Goal: Task Accomplishment & Management: Use online tool/utility

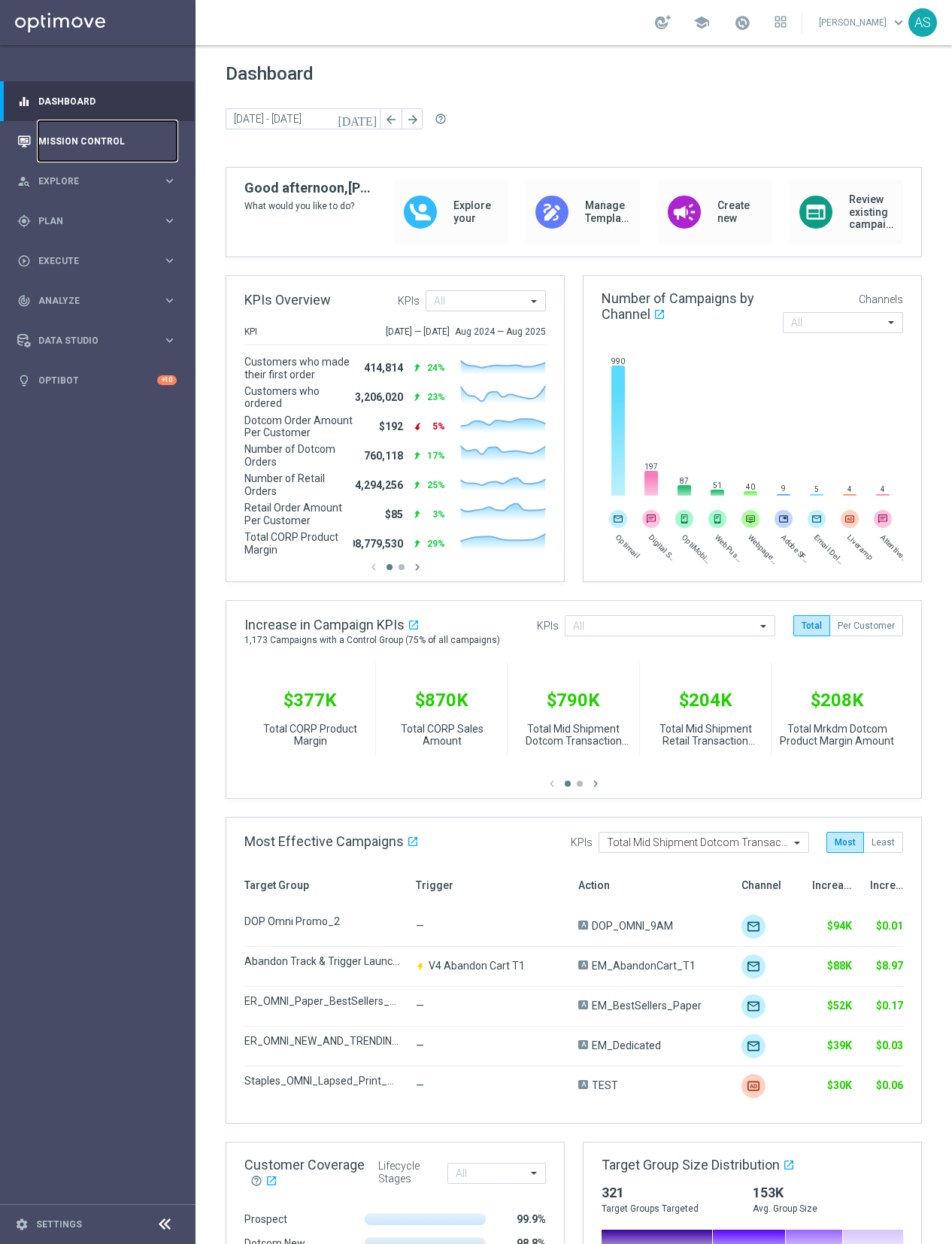
click at [102, 145] on link "Mission Control" at bounding box center [108, 141] width 138 height 40
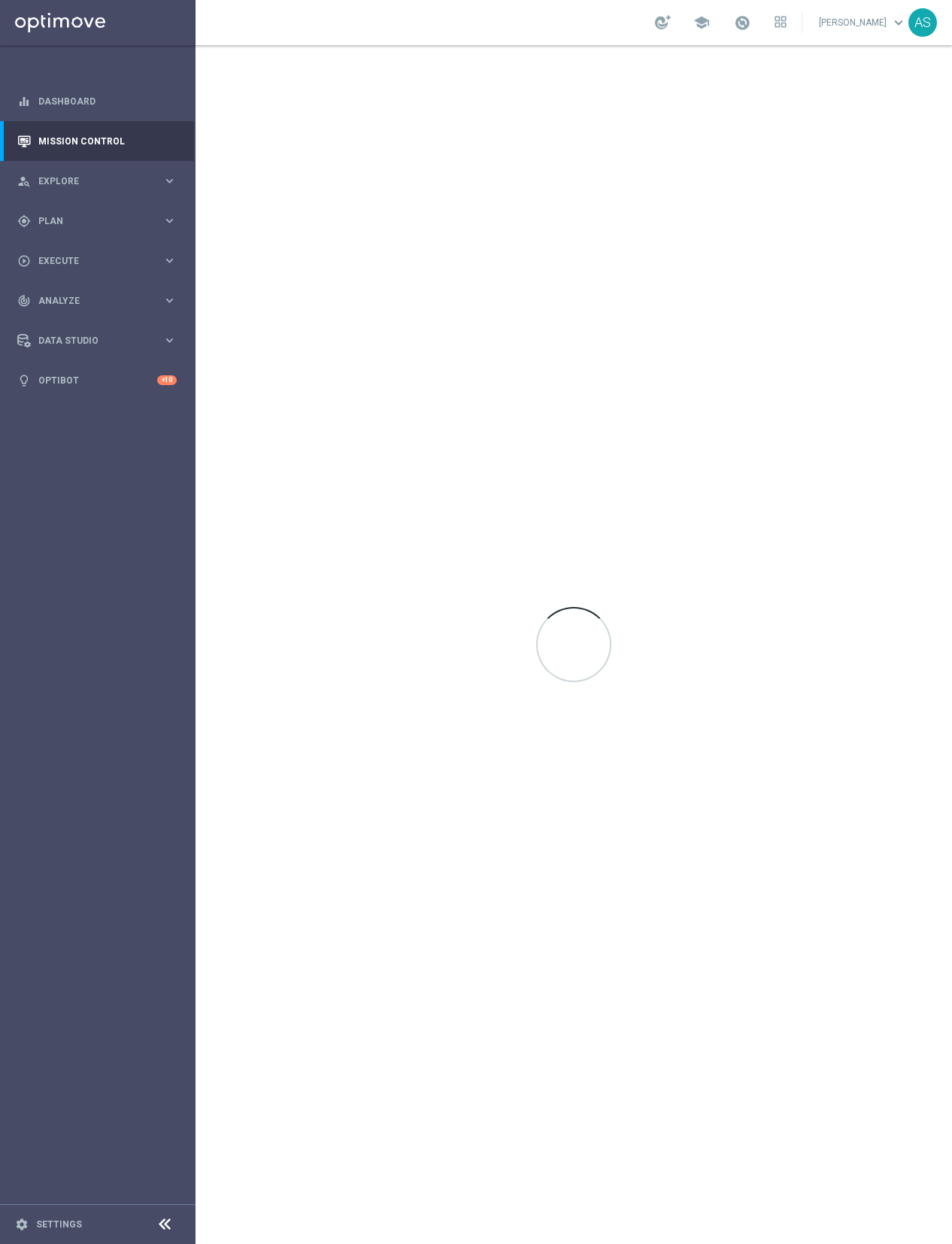
click at [167, 1228] on icon at bounding box center [164, 1224] width 18 height 18
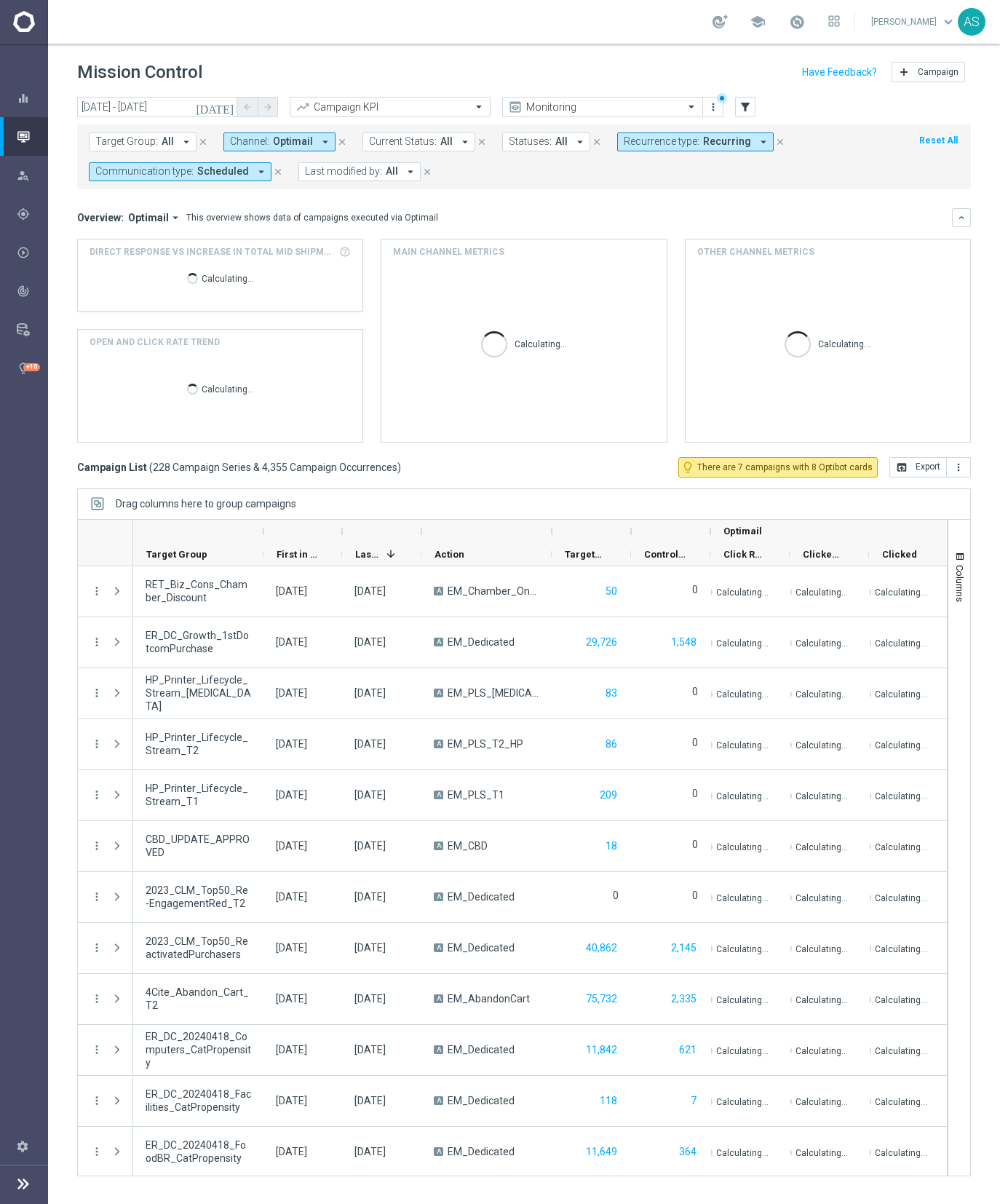
click at [319, 146] on icon "arrow_drop_down" at bounding box center [325, 142] width 13 height 13
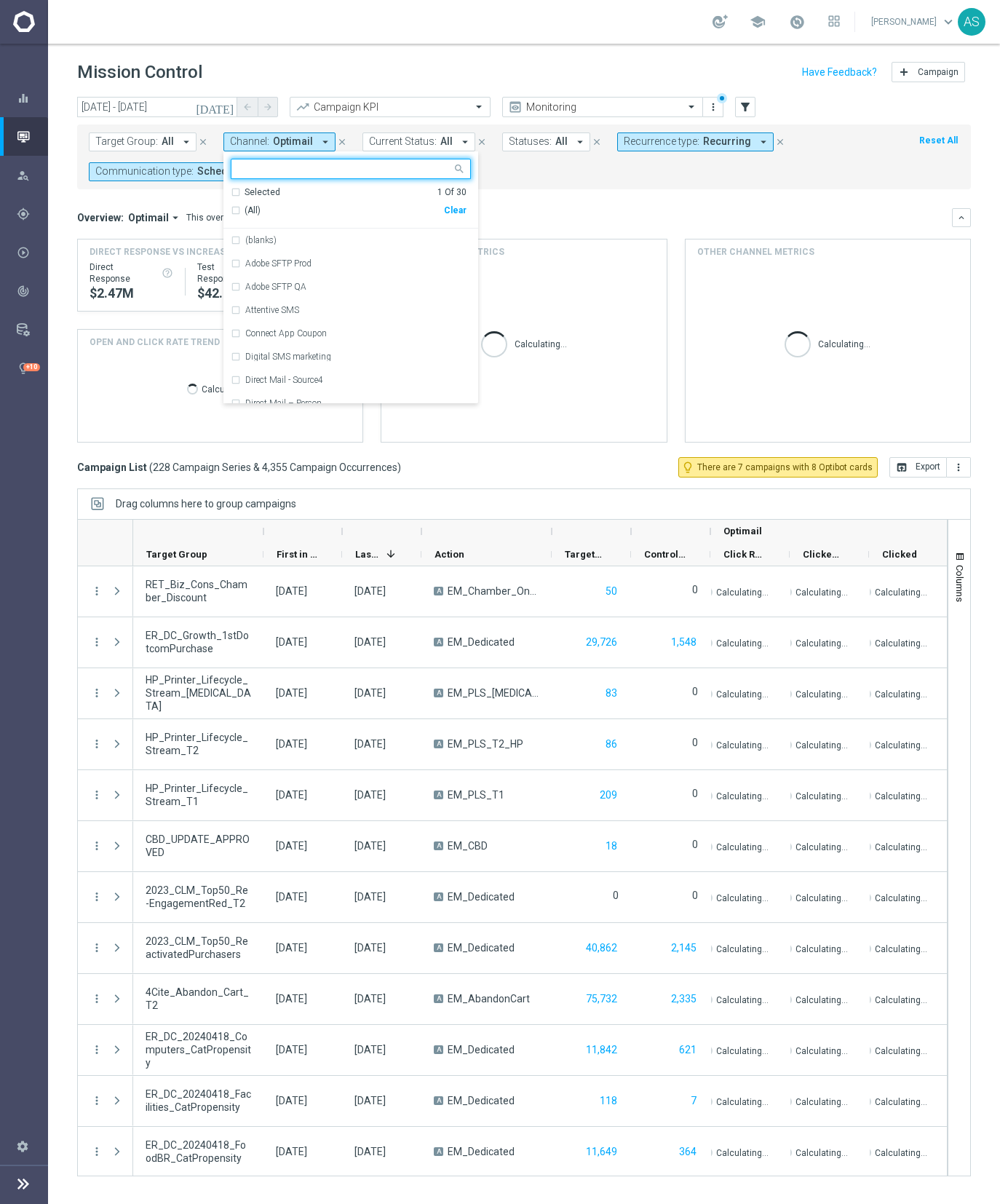
click at [0, 0] on div "Clear" at bounding box center [0, 0] width 0 height 0
click at [325, 169] on input "text" at bounding box center [345, 169] width 213 height 12
click at [270, 238] on label "Attentive SMS" at bounding box center [272, 239] width 54 height 9
type input "sms"
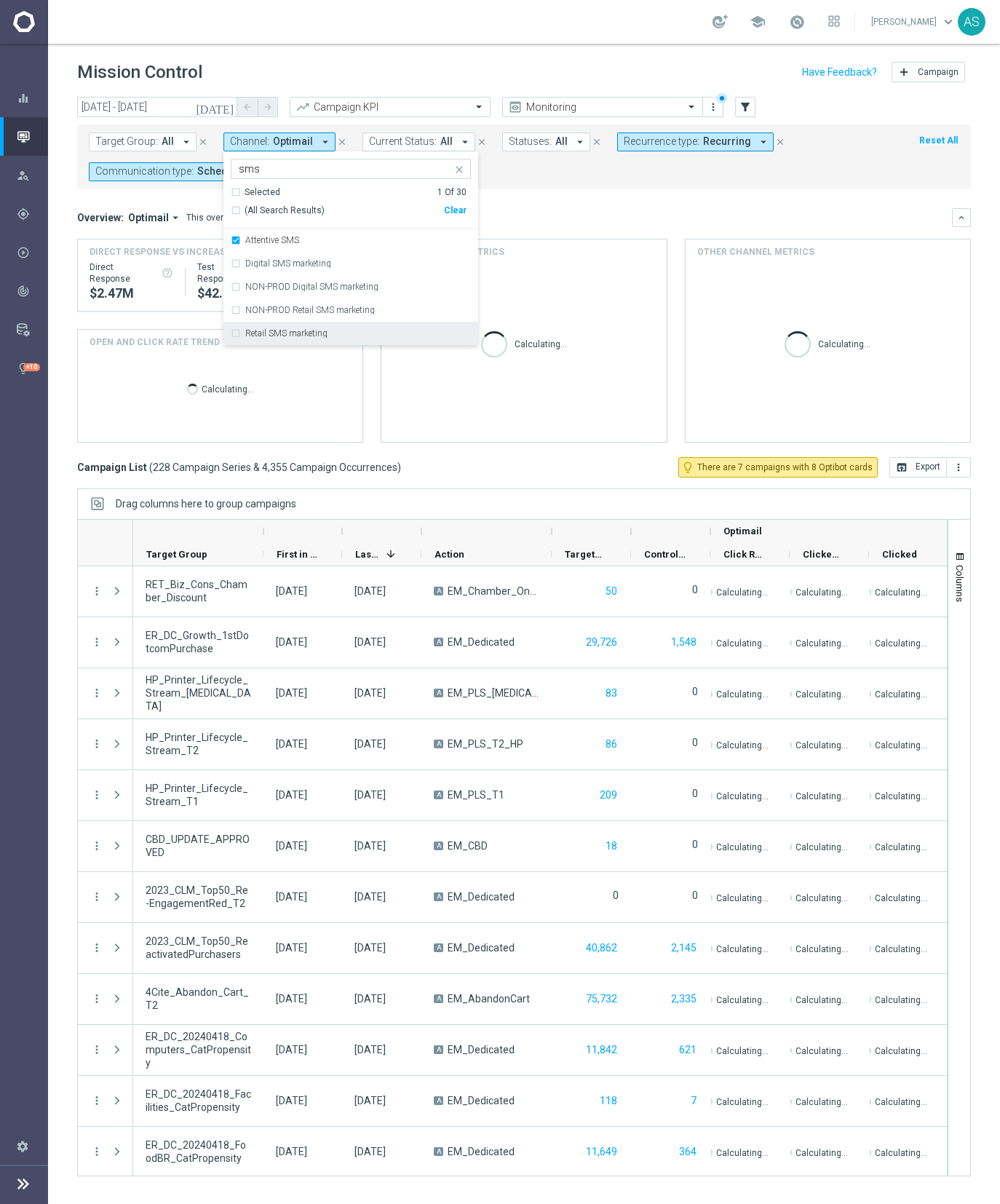
click at [277, 324] on div "Retail SMS marketing" at bounding box center [350, 333] width 240 height 24
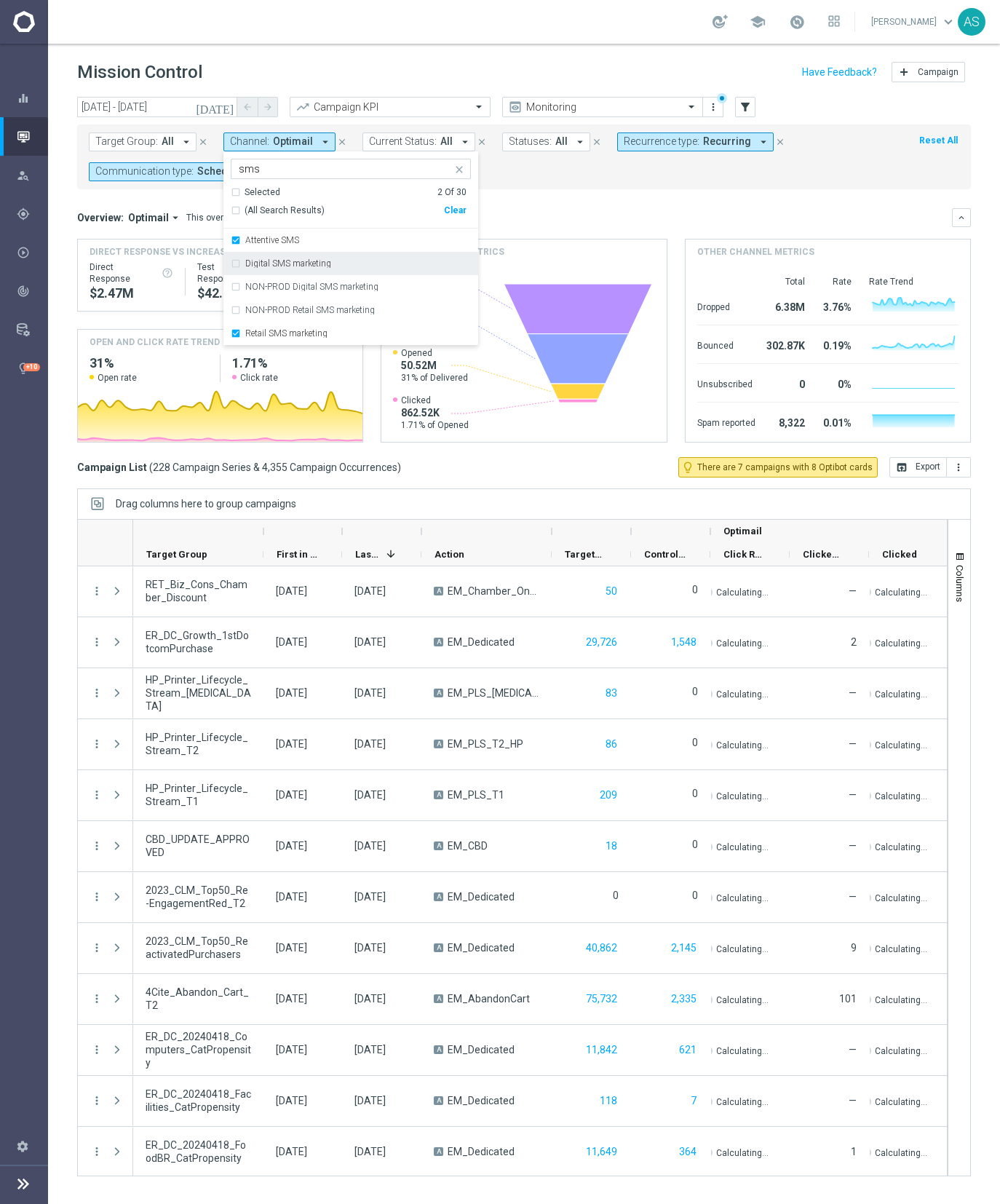
click at [330, 270] on div "Digital SMS marketing" at bounding box center [350, 263] width 240 height 24
click at [614, 206] on mini-dashboard "Overview: Optimail arrow_drop_down This overview shows data of campaigns execut…" at bounding box center [524, 323] width 893 height 268
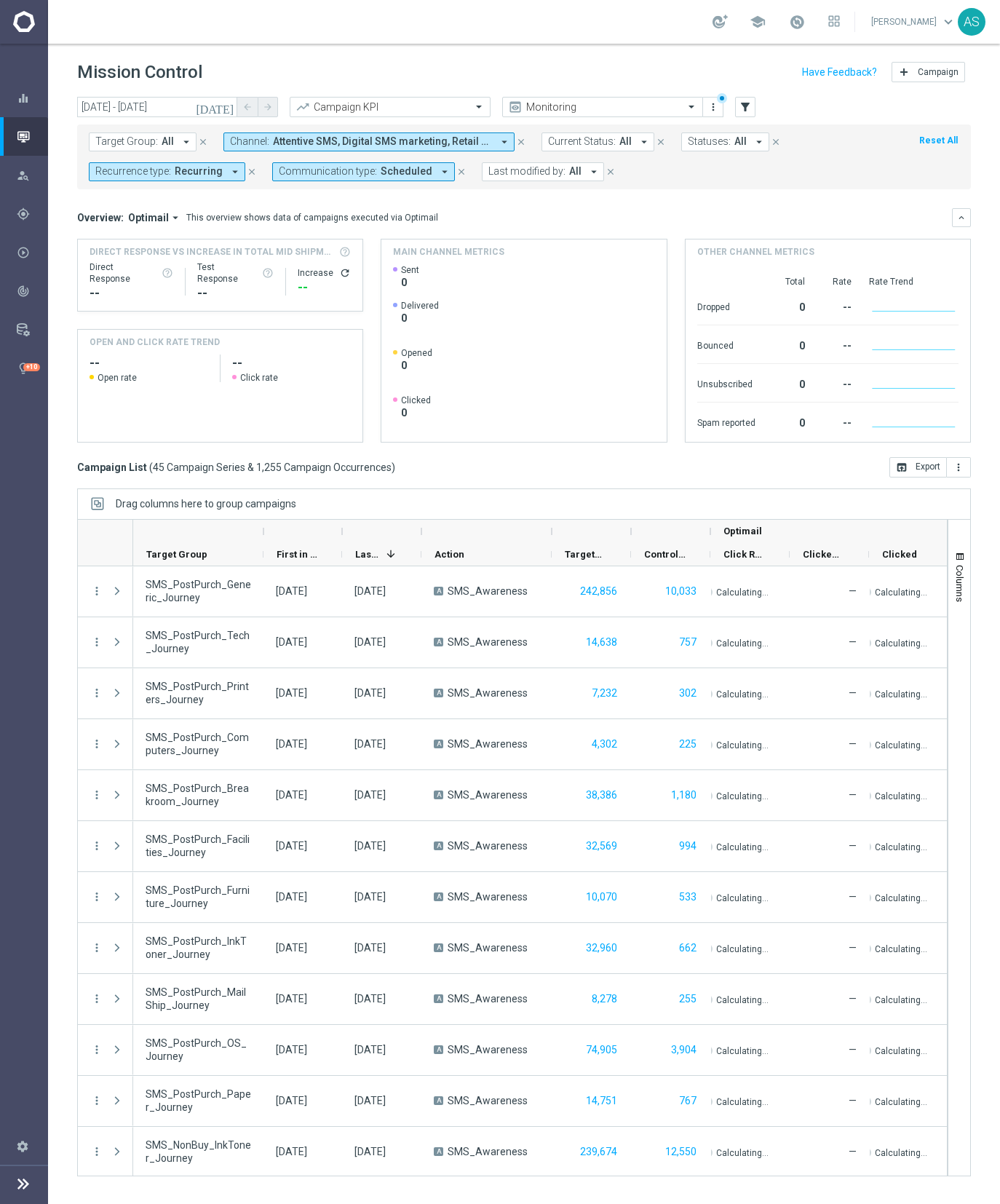
click at [247, 173] on icon "close" at bounding box center [252, 172] width 11 height 11
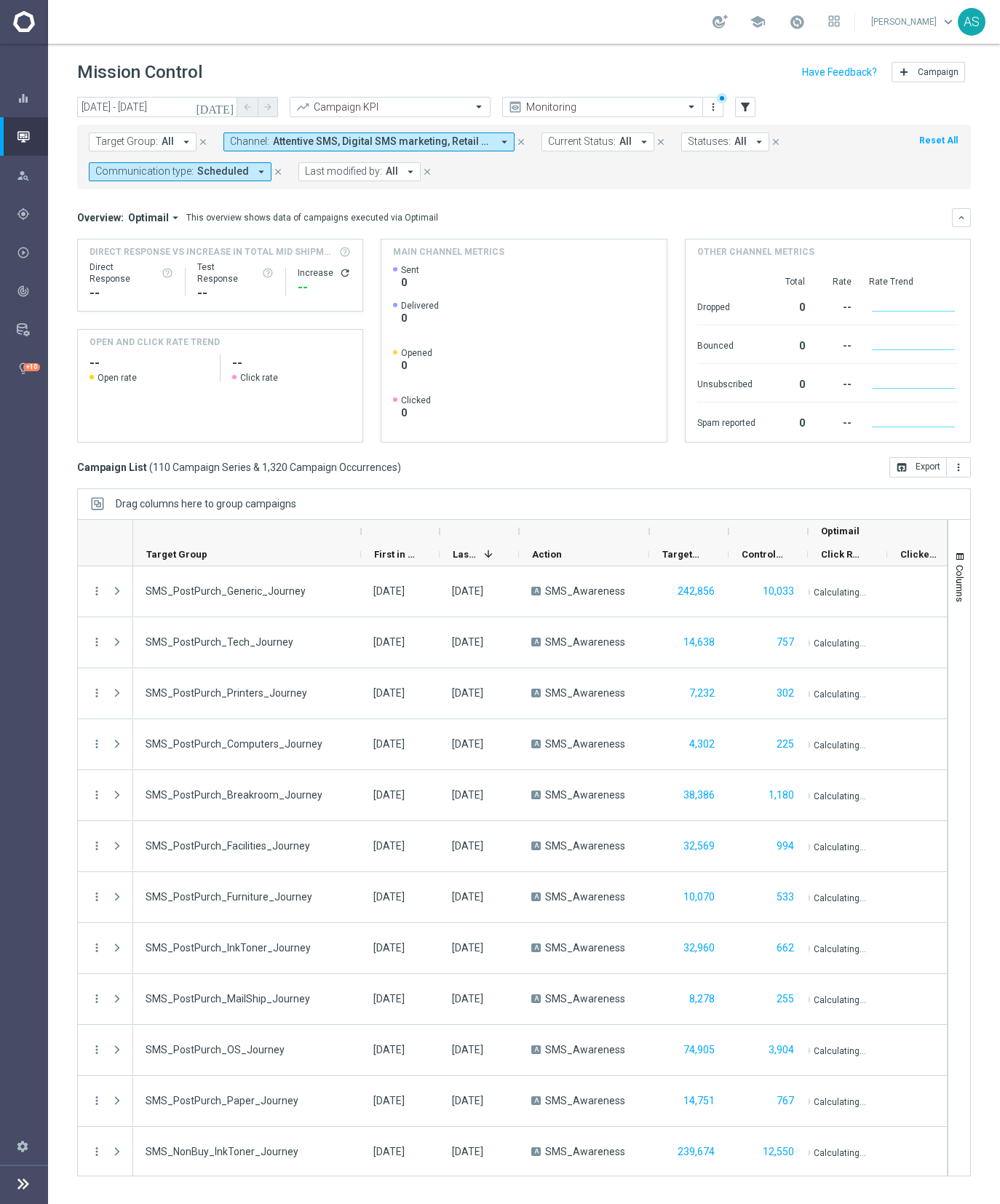
drag, startPoint x: 263, startPoint y: 533, endPoint x: 361, endPoint y: 533, distance: 98.0
click at [361, 533] on div at bounding box center [361, 531] width 6 height 24
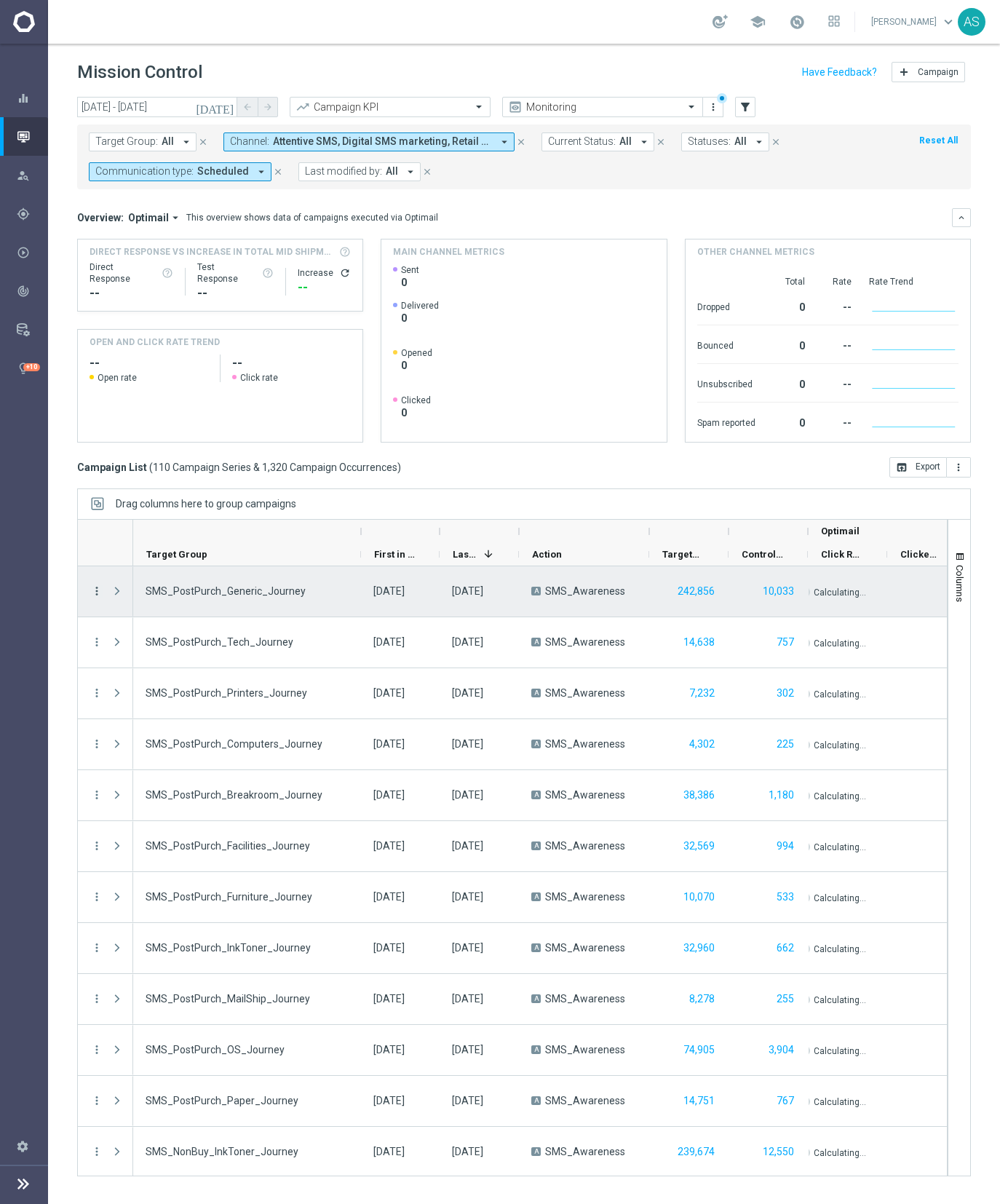
click at [99, 594] on icon "more_vert" at bounding box center [97, 591] width 13 height 13
click at [114, 600] on icon "list" at bounding box center [114, 600] width 11 height 11
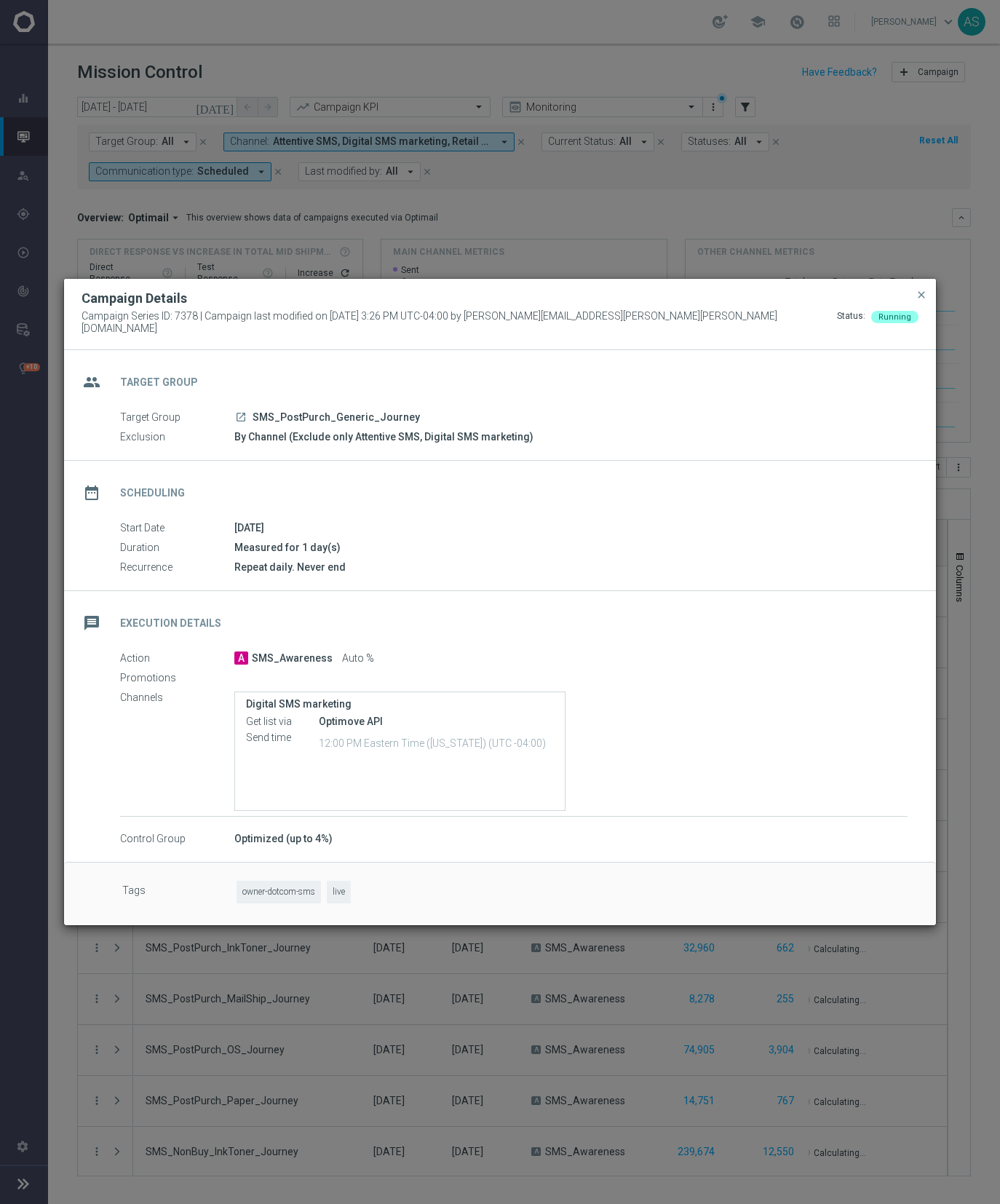
click at [243, 413] on icon "launch" at bounding box center [241, 417] width 11 height 11
click at [920, 301] on span "close" at bounding box center [921, 295] width 11 height 11
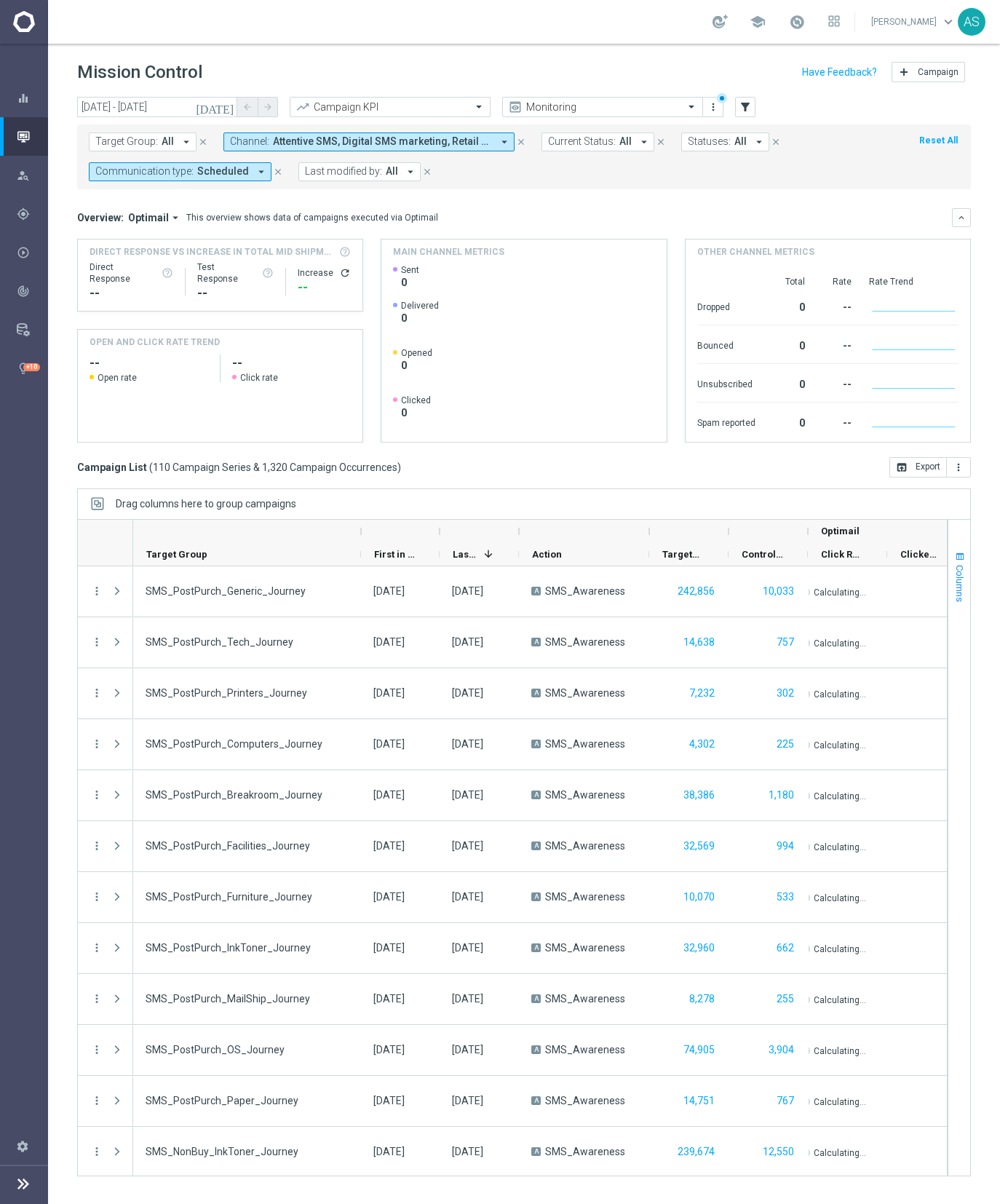
click at [920, 576] on span "Columns" at bounding box center [959, 583] width 11 height 37
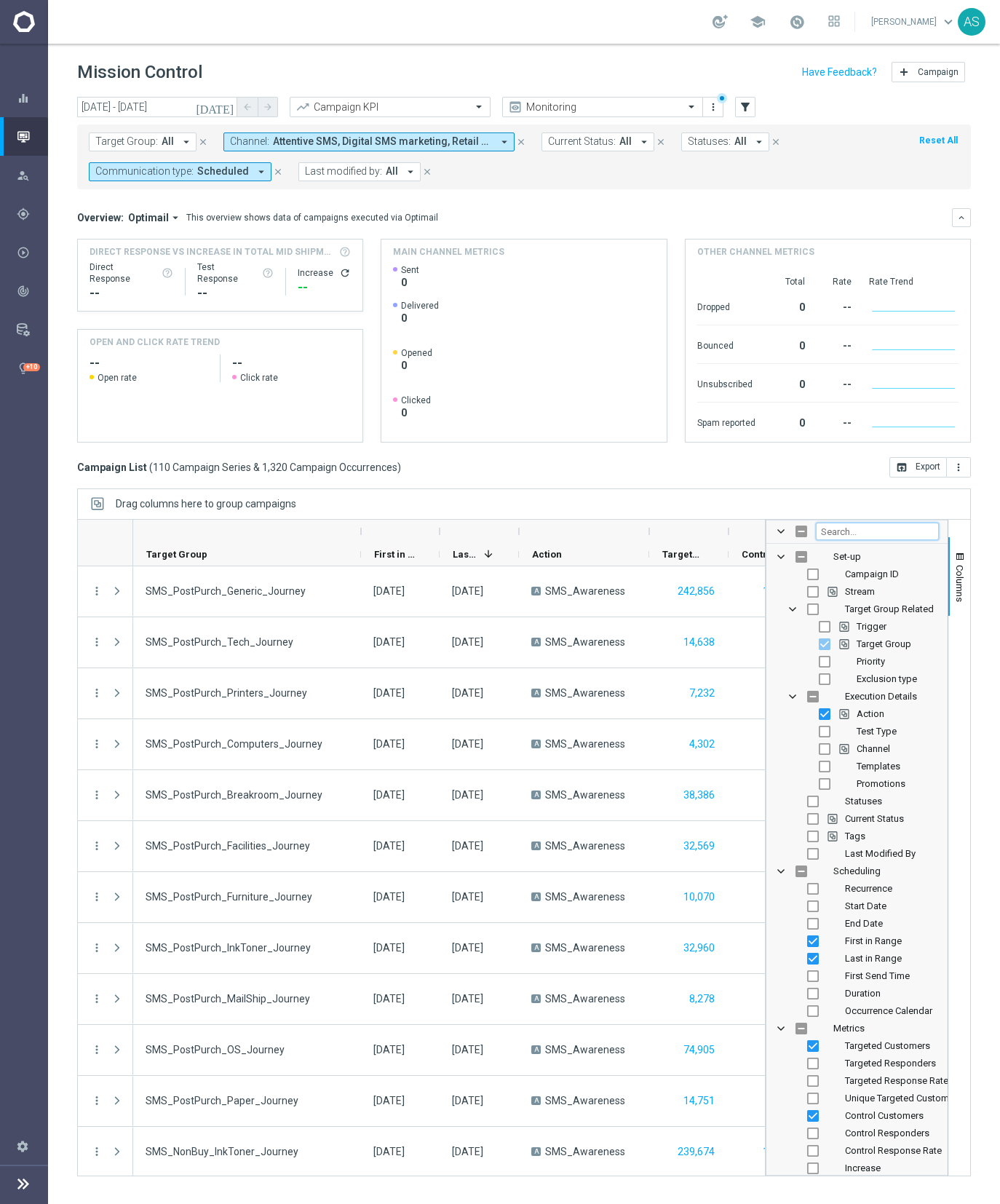
click at [845, 535] on input "Filter Columns Input" at bounding box center [877, 530] width 123 height 17
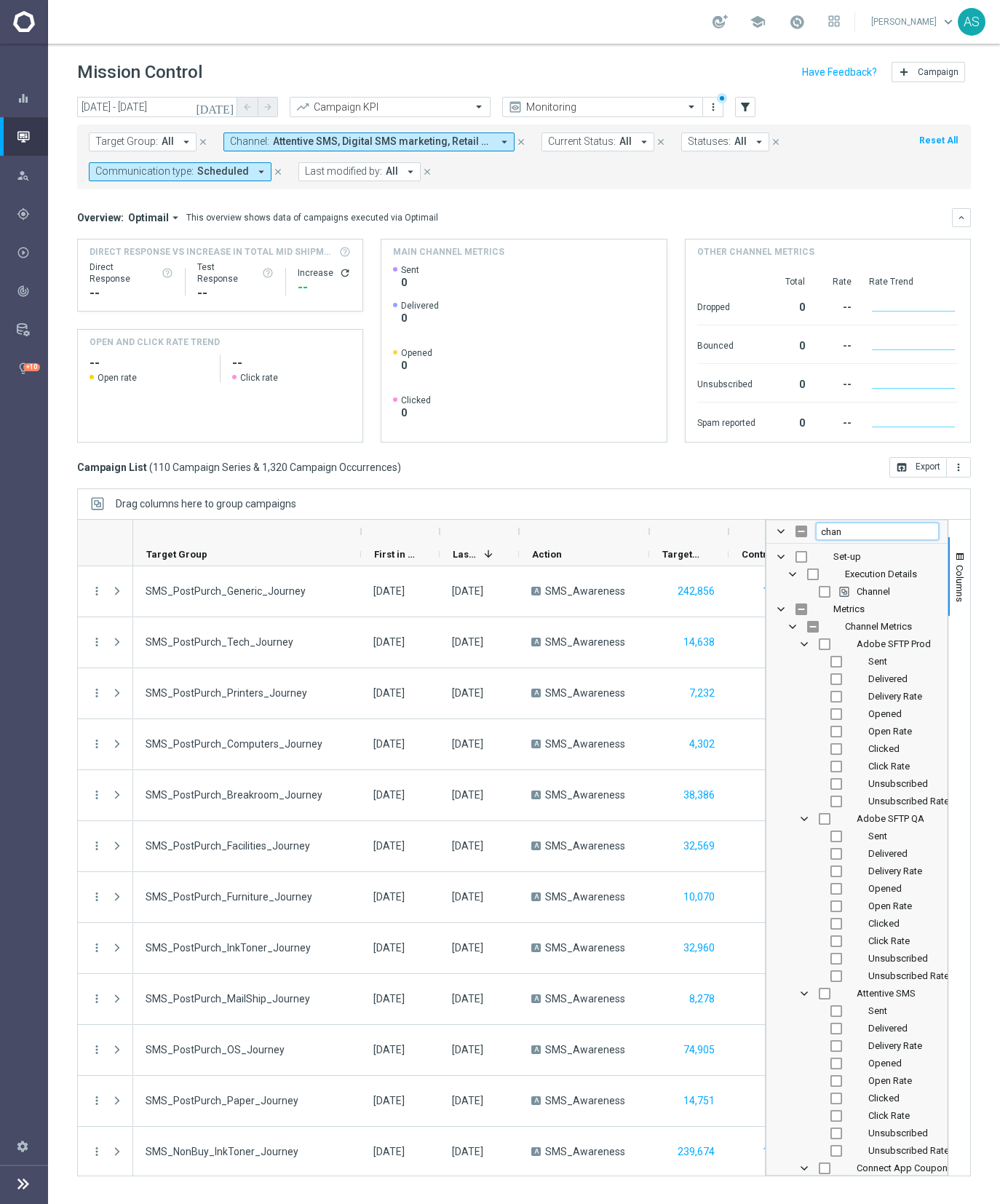
type input "chan"
click at [828, 593] on input "Press SPACE to toggle visibility (hidden)" at bounding box center [824, 591] width 11 height 11
checkbox input "true"
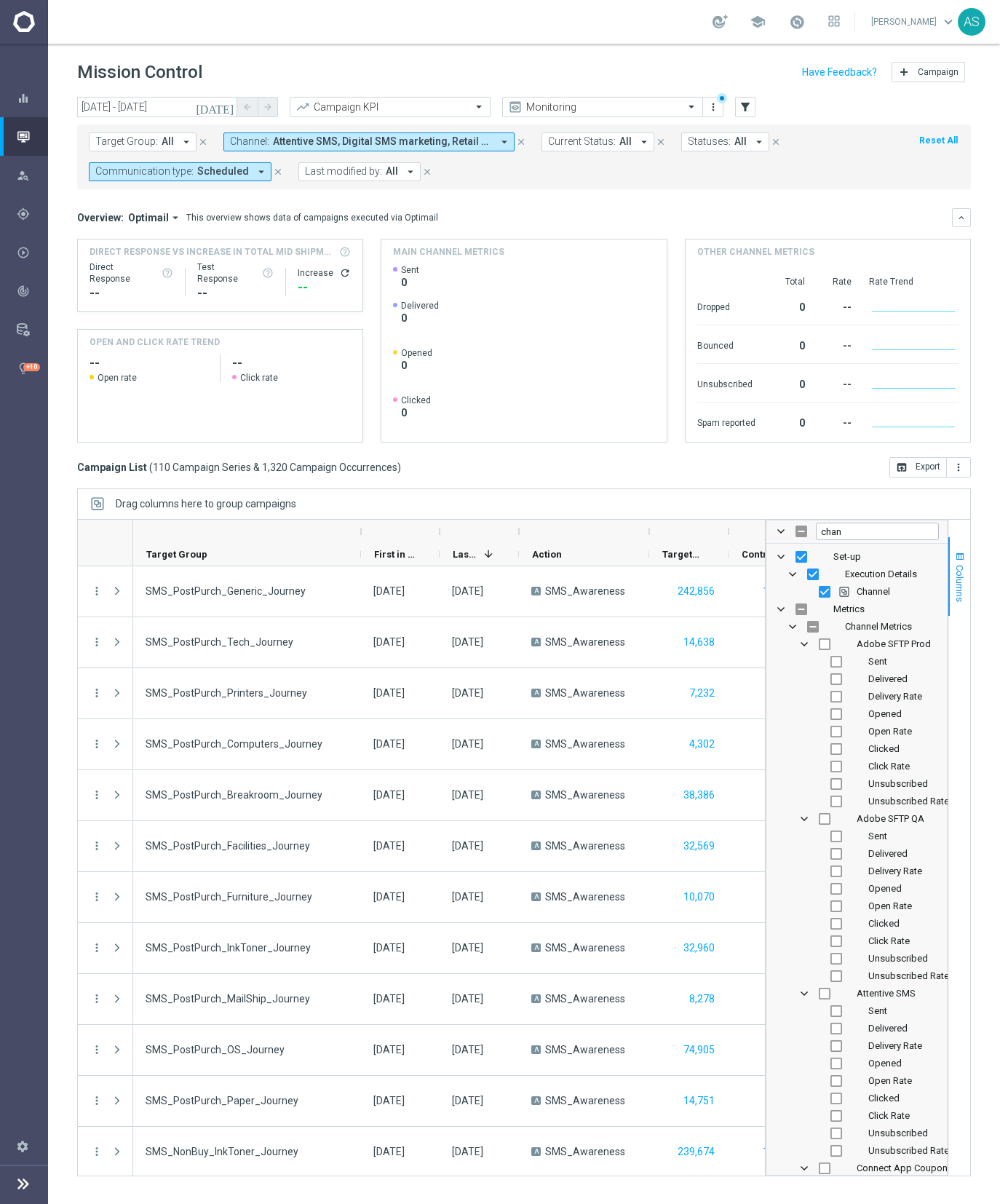
click at [920, 578] on span "Columns" at bounding box center [959, 583] width 11 height 37
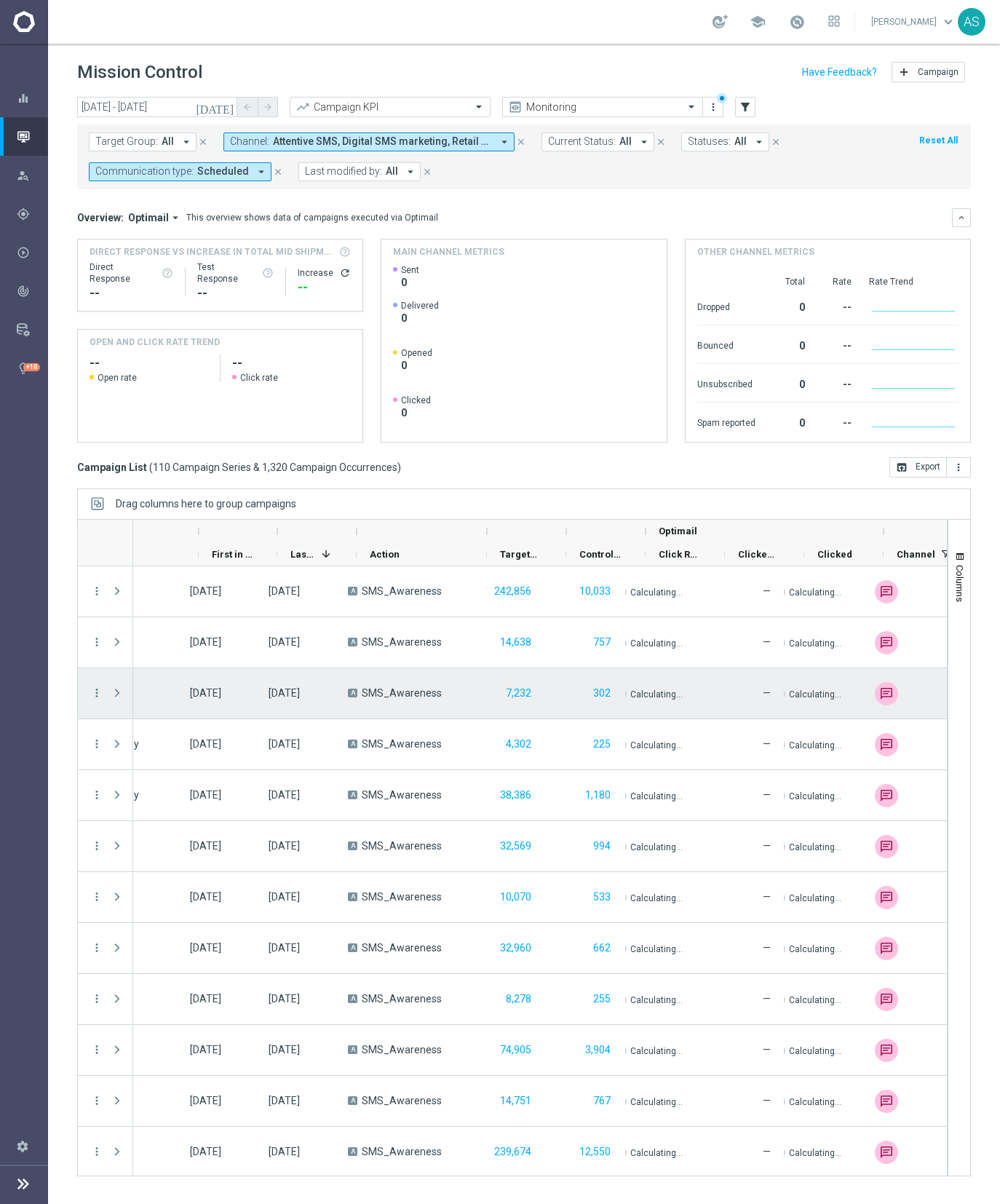
scroll to position [0, 243]
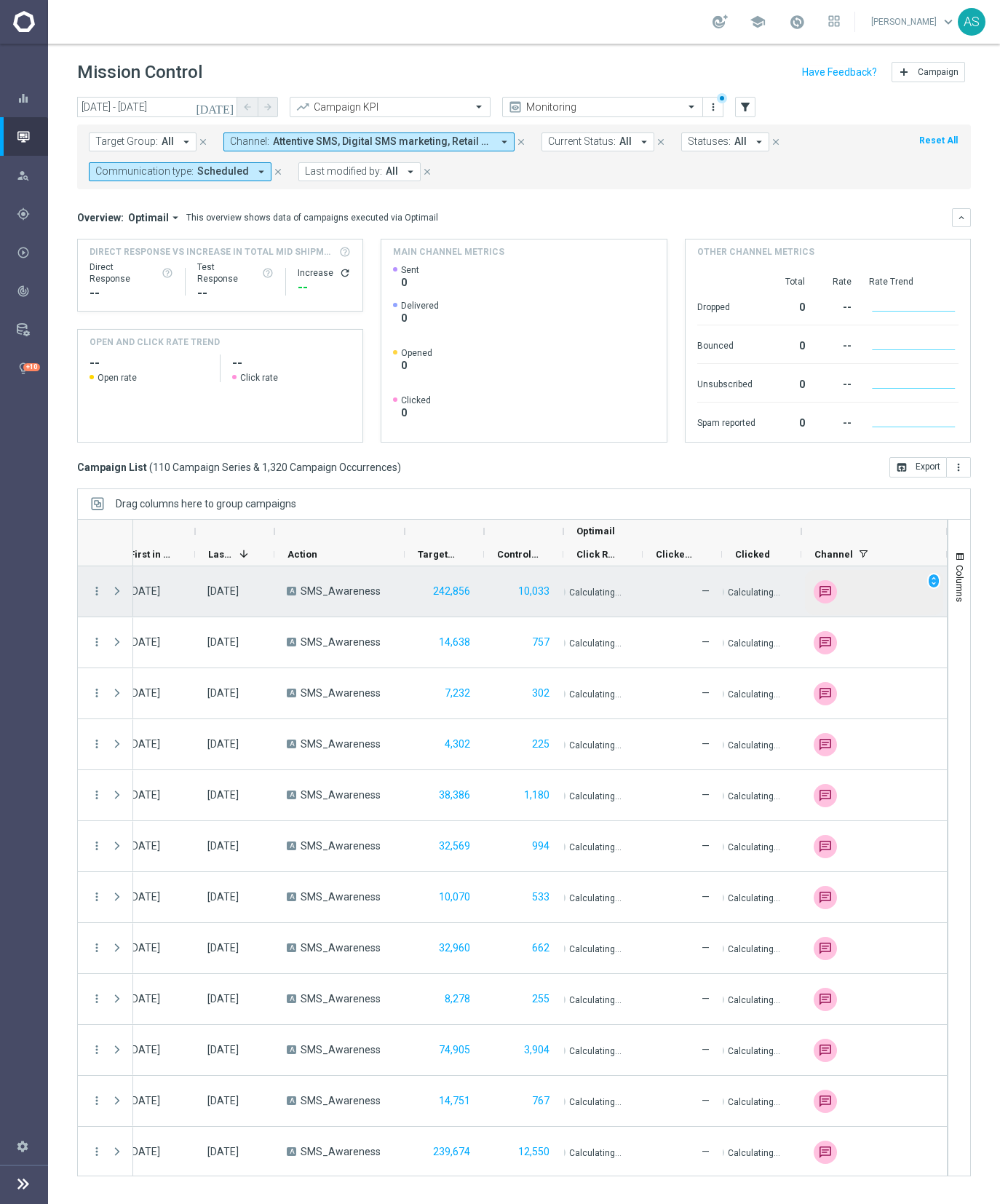
click at [822, 596] on img "Press SPACE to select this row." at bounding box center [825, 591] width 24 height 24
click at [920, 582] on span "unfold_more" at bounding box center [933, 581] width 11 height 11
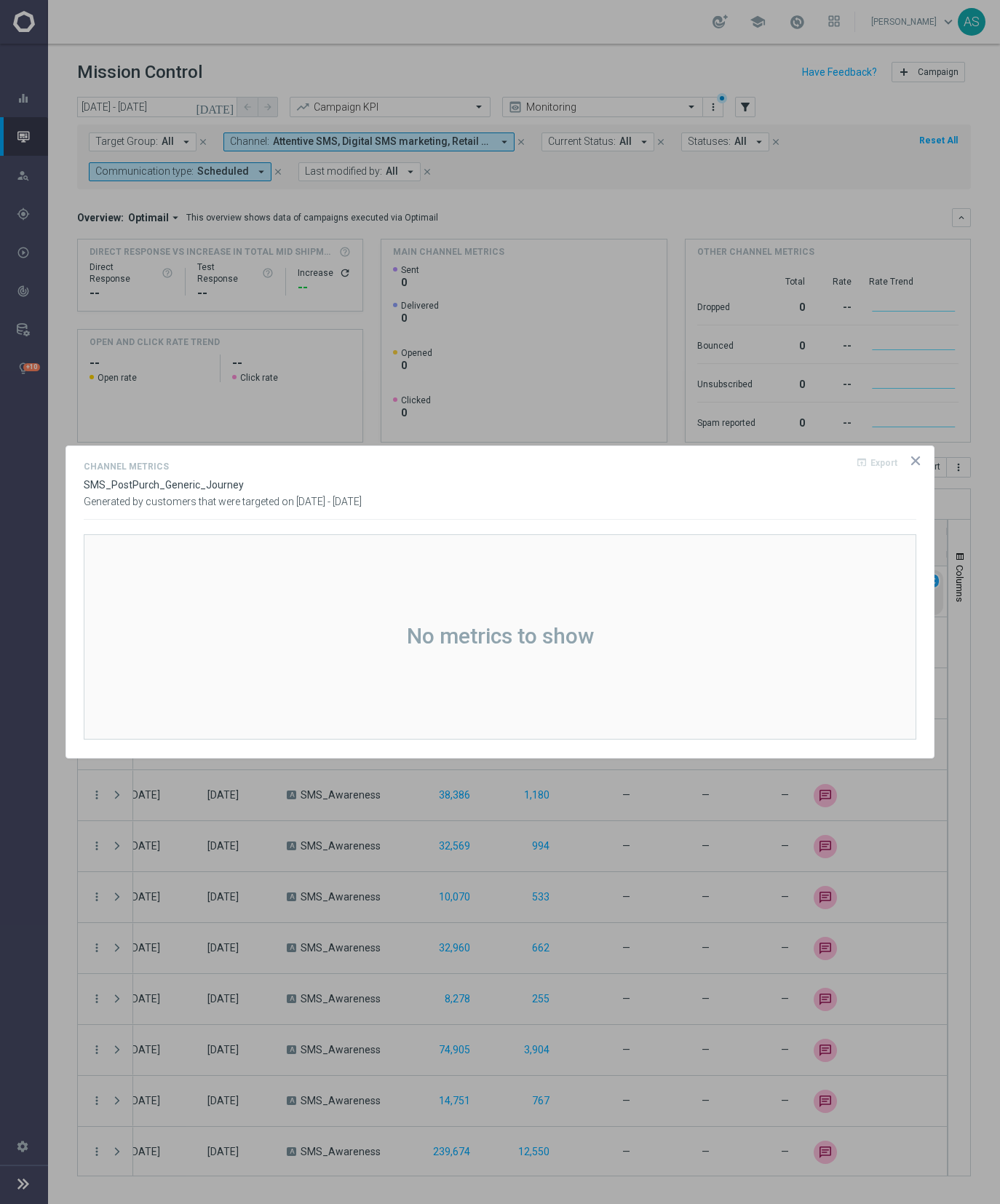
click at [918, 460] on icon "icon" at bounding box center [915, 461] width 15 height 15
